Goal: Navigation & Orientation: Locate item on page

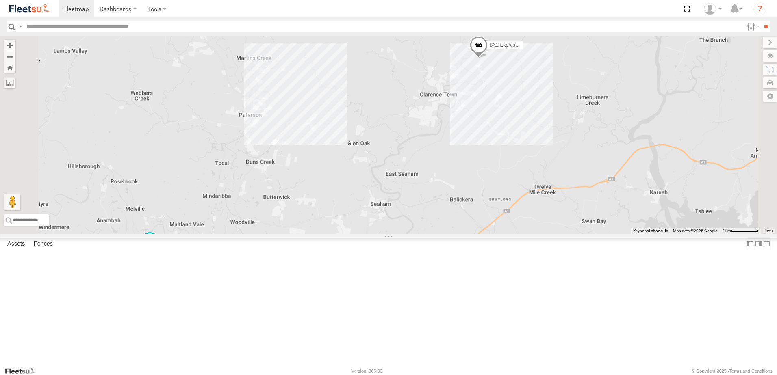
drag, startPoint x: 534, startPoint y: 84, endPoint x: 526, endPoint y: 136, distance: 52.7
click at [526, 136] on div "CX4 Express Ute L3 Plasterboard Truck B5 Timber Truck CX2 Express Ute BX2 Expre…" at bounding box center [388, 135] width 777 height 198
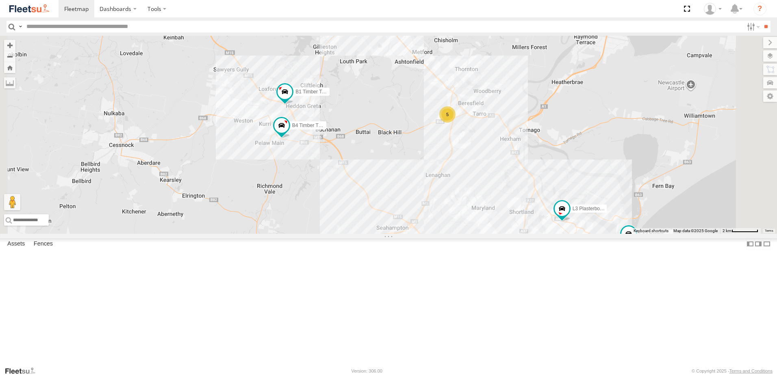
drag, startPoint x: 414, startPoint y: 156, endPoint x: 446, endPoint y: 199, distance: 53.1
click at [446, 199] on div "B4 Timber Truck B1 Timber Truck 5 LX2 Express Ute 6 CX3 Express Ute L3 Plasterb…" at bounding box center [388, 135] width 777 height 198
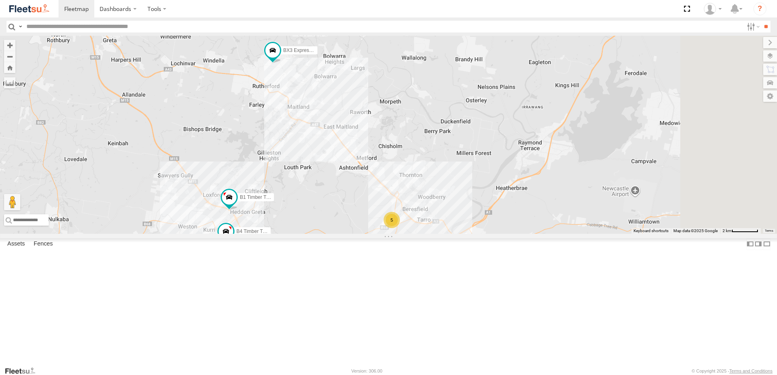
drag, startPoint x: 433, startPoint y: 292, endPoint x: 395, endPoint y: 304, distance: 40.1
click at [398, 234] on div "CX2 Express Ute BX2 Express Ute BX3 Express Ute CX4 Express Ute B5 Timber Truck…" at bounding box center [388, 135] width 777 height 198
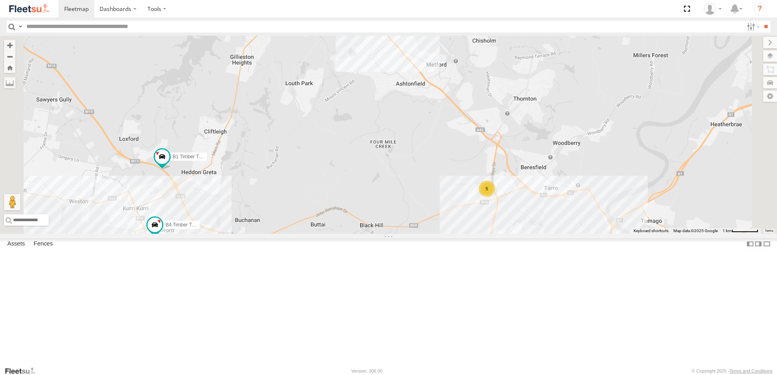
drag, startPoint x: 393, startPoint y: 285, endPoint x: 412, endPoint y: 266, distance: 27.6
click at [412, 234] on div "CX2 Express Ute BX2 Express Ute BX3 Express Ute CX4 Express Ute B5 Timber Truck…" at bounding box center [388, 135] width 777 height 198
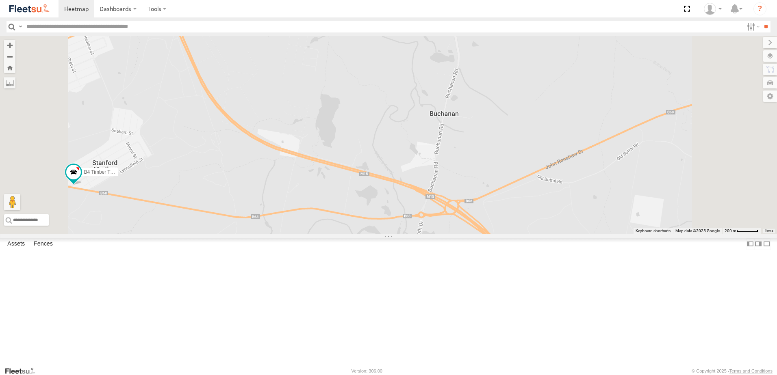
drag, startPoint x: 283, startPoint y: 290, endPoint x: 323, endPoint y: 289, distance: 39.8
click at [321, 234] on div "CX2 Express Ute BX2 Express Ute BX3 Express Ute CX4 Express Ute B5 Timber Truck…" at bounding box center [388, 135] width 777 height 198
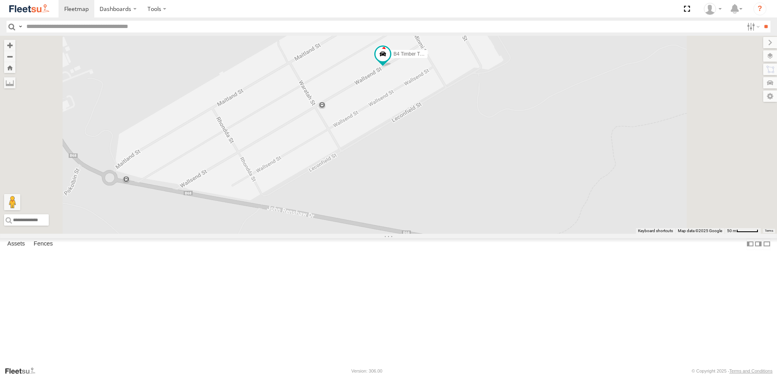
drag, startPoint x: 501, startPoint y: 115, endPoint x: 501, endPoint y: 205, distance: 91.0
click at [501, 205] on div "B4 Timber Truck CX4 Express Ute B5 Timber Truck CX2 Express Ute BX2 Express Ute…" at bounding box center [388, 135] width 777 height 198
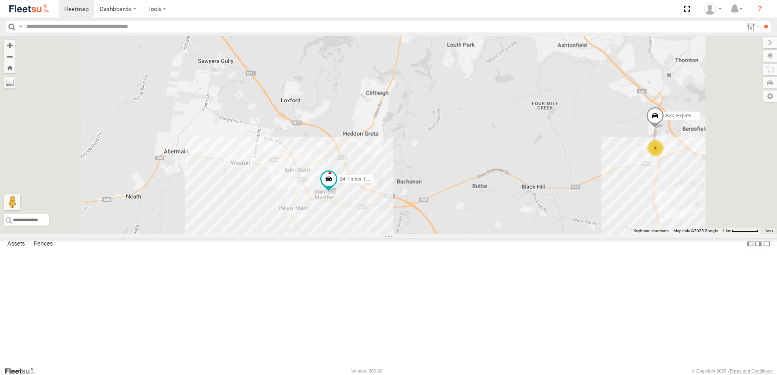
drag, startPoint x: 452, startPoint y: 226, endPoint x: 437, endPoint y: 304, distance: 79.4
click at [437, 234] on div "B4 Timber Truck CX4 Express Ute B5 Timber Truck CX2 Express Ute BX2 Express Ute…" at bounding box center [388, 135] width 777 height 198
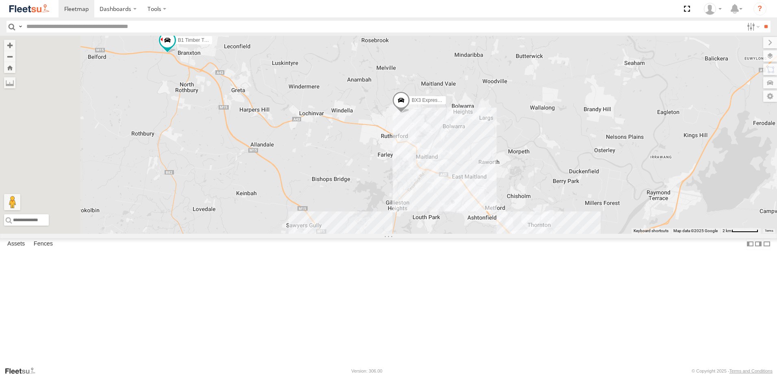
drag, startPoint x: 399, startPoint y: 196, endPoint x: 474, endPoint y: 248, distance: 91.7
click at [474, 234] on div "B4 Timber Truck BX3 Express Ute B1 Timber Truck 5" at bounding box center [388, 135] width 777 height 198
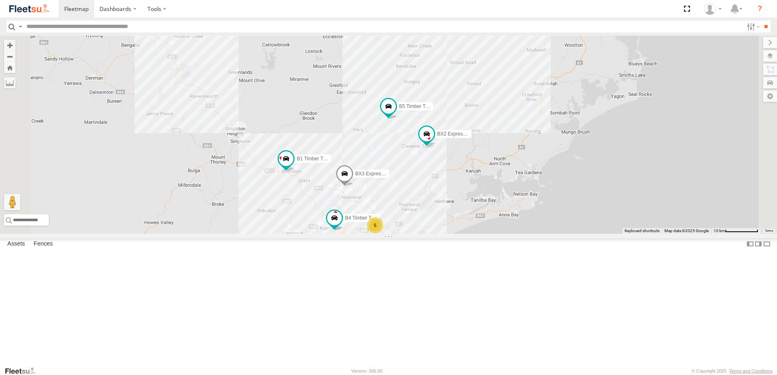
drag, startPoint x: 511, startPoint y: 187, endPoint x: 463, endPoint y: 214, distance: 55.5
click at [463, 214] on div "B4 Timber Truck BX3 Express Ute B1 Timber Truck B5 Timber Truck BX2 Express Ute…" at bounding box center [388, 135] width 777 height 198
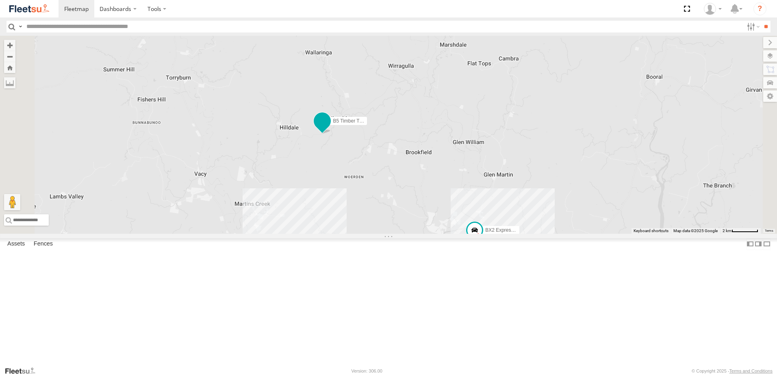
click at [329, 128] on span at bounding box center [322, 121] width 15 height 15
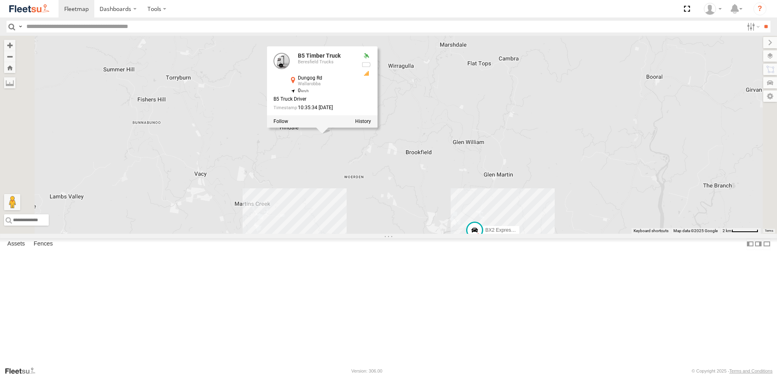
click at [417, 234] on div "B4 Timber Truck BX3 Express Ute B1 Timber Truck B5 Timber Truck BX2 Express Ute…" at bounding box center [388, 135] width 777 height 198
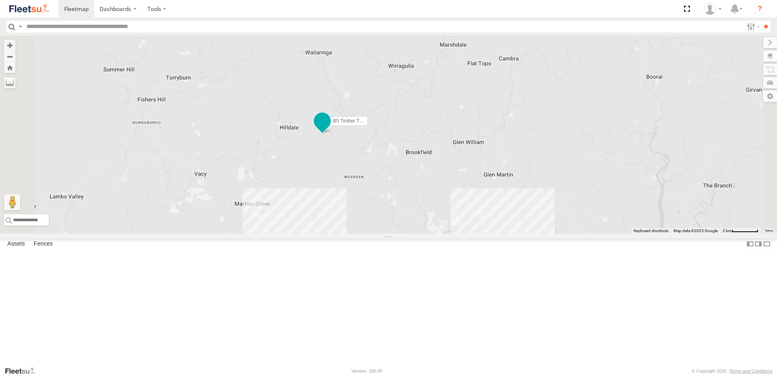
click at [331, 134] on span at bounding box center [322, 123] width 18 height 22
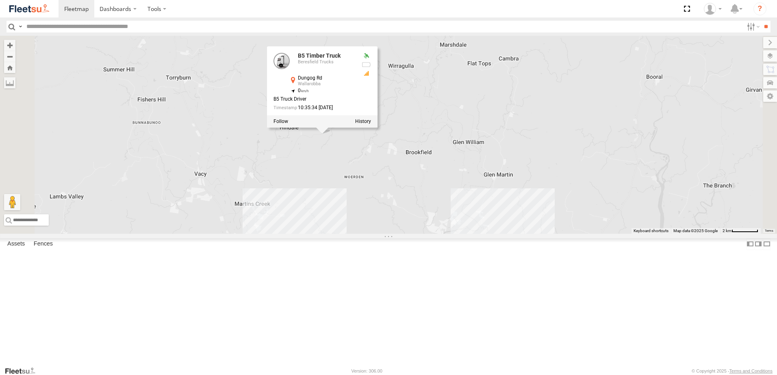
click at [436, 234] on div "B4 Timber Truck BX3 Express Ute B1 Timber Truck B5 Timber Truck BX2 Express Ute…" at bounding box center [388, 135] width 777 height 198
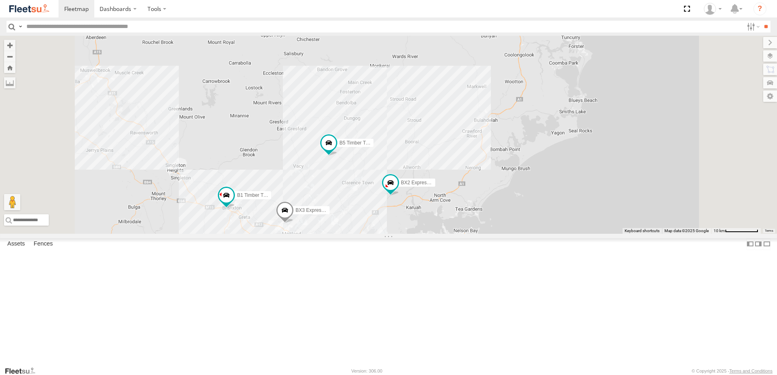
drag, startPoint x: 429, startPoint y: 253, endPoint x: 426, endPoint y: 210, distance: 43.1
click at [426, 210] on div "B4 Timber Truck BX3 Express Ute B1 Timber Truck B5 Timber Truck BX2 Express Ute…" at bounding box center [388, 135] width 777 height 198
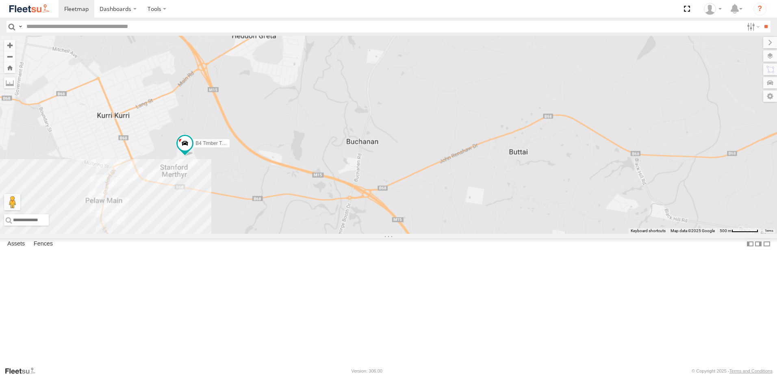
drag, startPoint x: 358, startPoint y: 286, endPoint x: 332, endPoint y: 221, distance: 70.0
click at [332, 221] on div "B4 Timber Truck" at bounding box center [388, 135] width 777 height 198
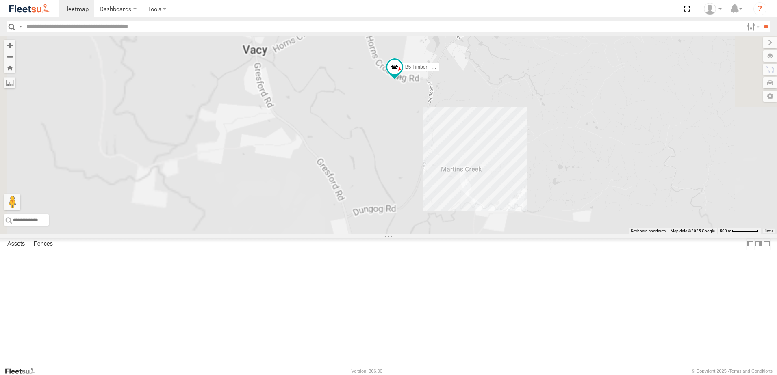
drag, startPoint x: 513, startPoint y: 257, endPoint x: 511, endPoint y: 265, distance: 8.3
click at [511, 234] on div "CX4 Express Ute B5 Timber Truck B1 Timber Truck C4 Timber Truck BX3 Express Ute…" at bounding box center [388, 135] width 777 height 198
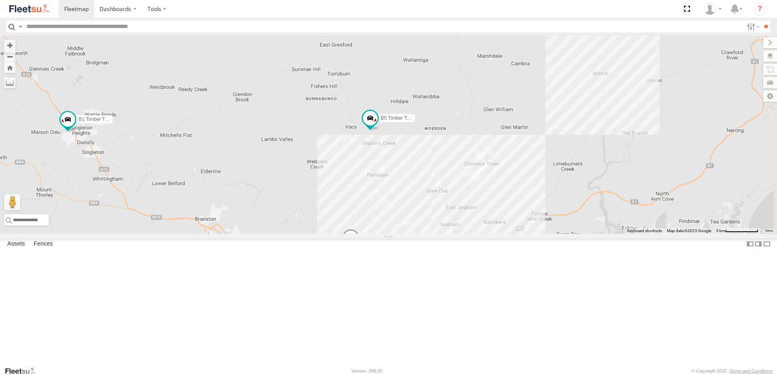
drag, startPoint x: 400, startPoint y: 232, endPoint x: 467, endPoint y: 194, distance: 76.6
click at [464, 195] on div "CX4 Express Ute B5 Timber Truck B1 Timber Truck C4 Timber Truck BX3 Express Ute…" at bounding box center [388, 135] width 777 height 198
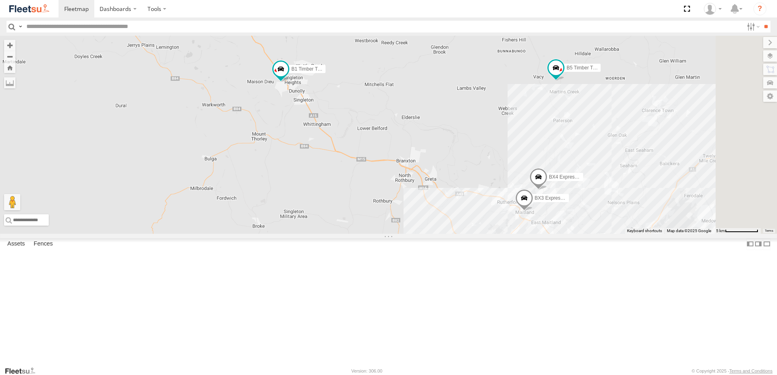
drag, startPoint x: 480, startPoint y: 205, endPoint x: 441, endPoint y: 175, distance: 48.7
click at [441, 175] on div "CX4 Express Ute B5 Timber Truck B1 Timber Truck BX3 Express Ute BX4 Express Ute…" at bounding box center [388, 135] width 777 height 198
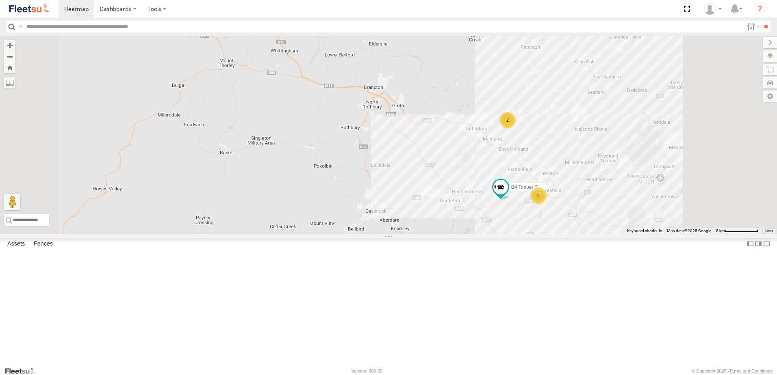
drag, startPoint x: 492, startPoint y: 98, endPoint x: 402, endPoint y: 149, distance: 103.3
click at [409, 147] on div "B4 Timber Truck CX4 Express Ute B5 Timber Truck B1 Timber Truck 4 8 4 C4 Timber…" at bounding box center [388, 135] width 777 height 198
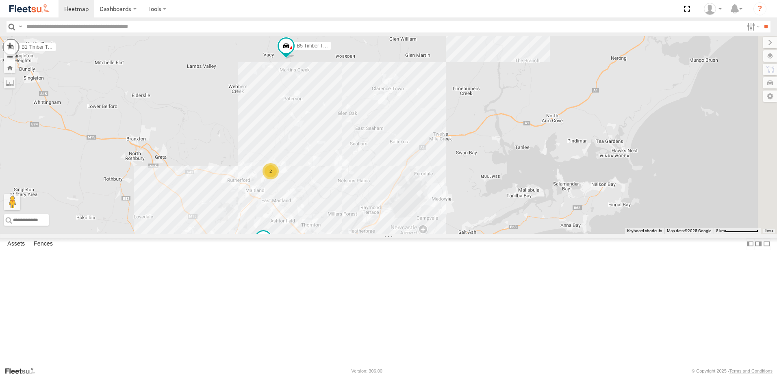
drag, startPoint x: 458, startPoint y: 122, endPoint x: 463, endPoint y: 107, distance: 16.2
click at [461, 109] on div "B4 Timber Truck CX4 Express Ute B5 Timber Truck B1 Timber Truck 4 8 4 C4 Timber…" at bounding box center [388, 135] width 777 height 198
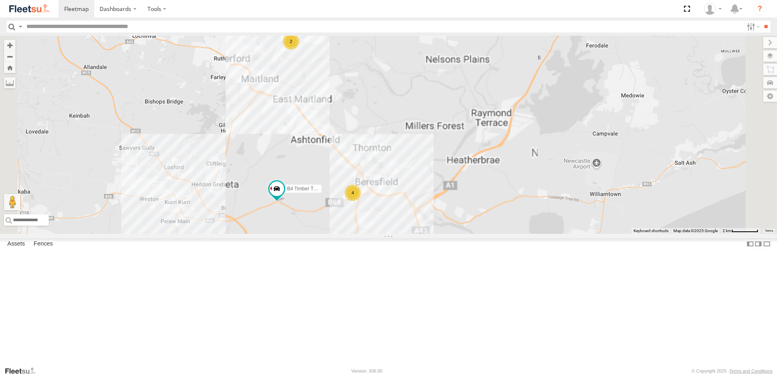
click at [409, 181] on div "B4 Timber Truck CX4 Express Ute B5 Timber Truck B1 Timber Truck C4 Timber Truck…" at bounding box center [388, 135] width 777 height 198
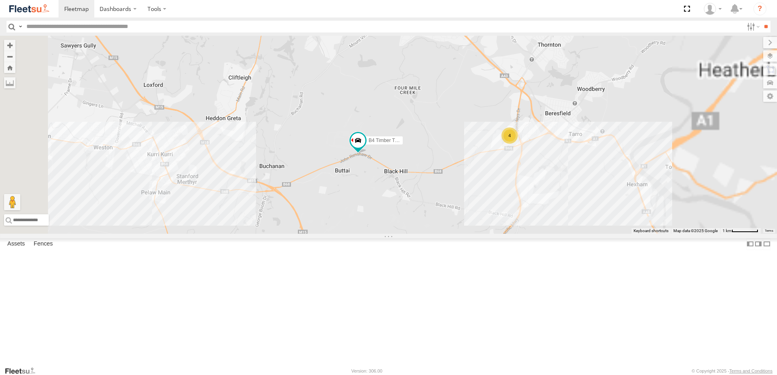
drag, startPoint x: 445, startPoint y: 197, endPoint x: 490, endPoint y: 187, distance: 46.1
click at [490, 187] on div "B4 Timber Truck CX4 Express Ute B5 Timber Truck B1 Timber Truck C4 Timber Truck…" at bounding box center [388, 135] width 777 height 198
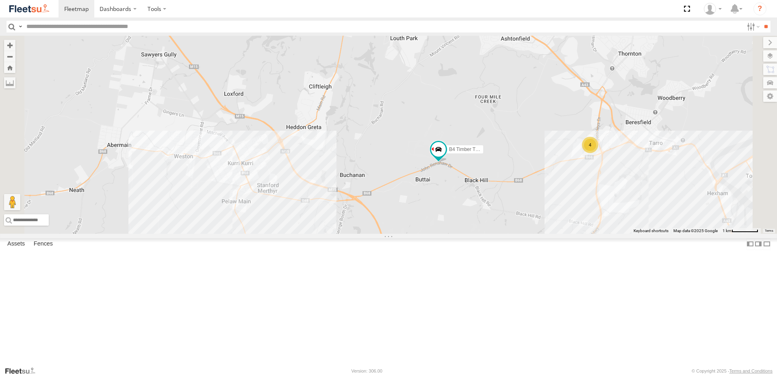
drag, startPoint x: 372, startPoint y: 247, endPoint x: 457, endPoint y: 257, distance: 85.1
click at [457, 234] on div "B4 Timber Truck CX4 Express Ute B5 Timber Truck B1 Timber Truck C4 Timber Truck…" at bounding box center [388, 135] width 777 height 198
